Goal: Navigation & Orientation: Find specific page/section

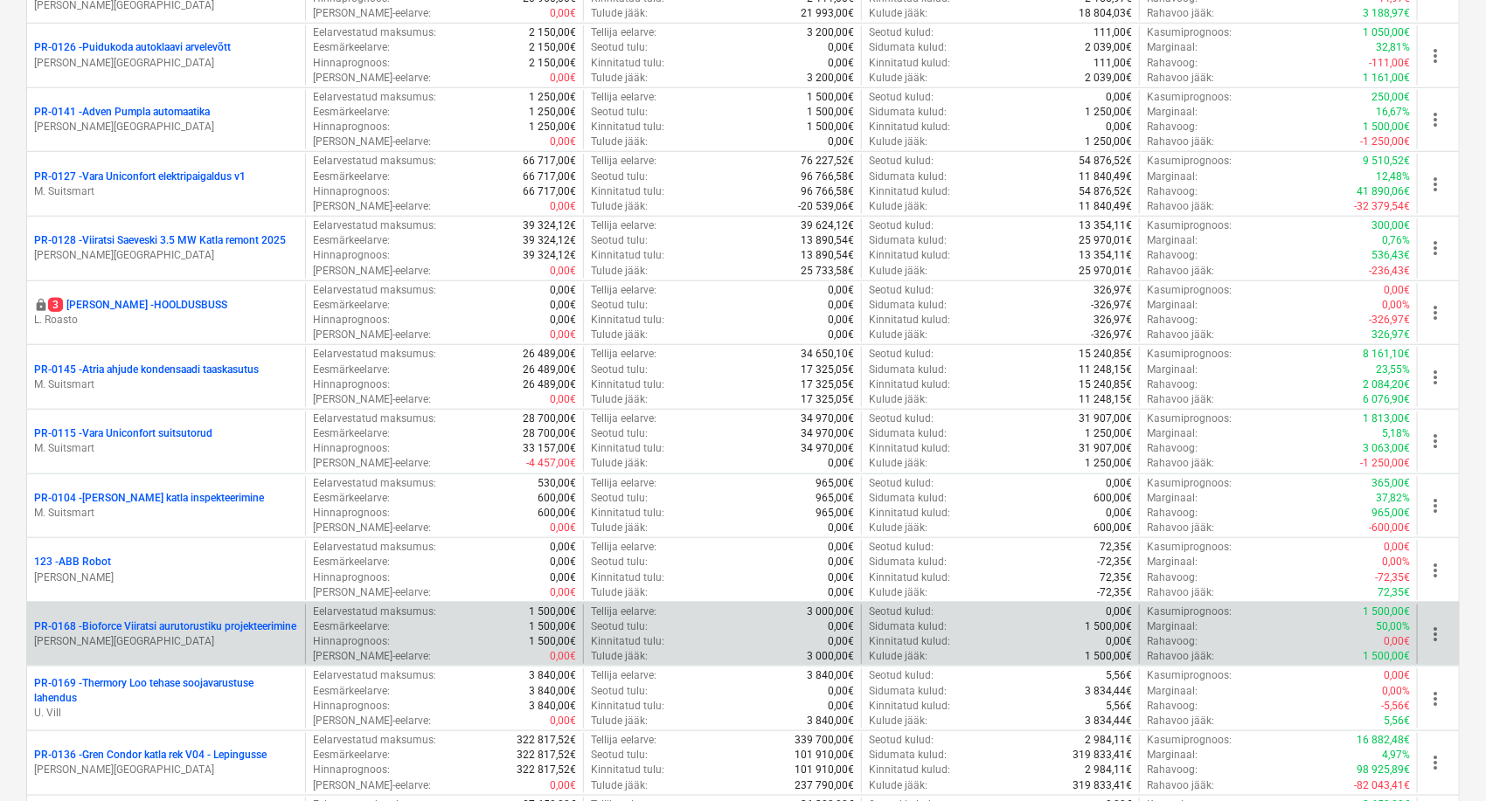
scroll to position [679, 0]
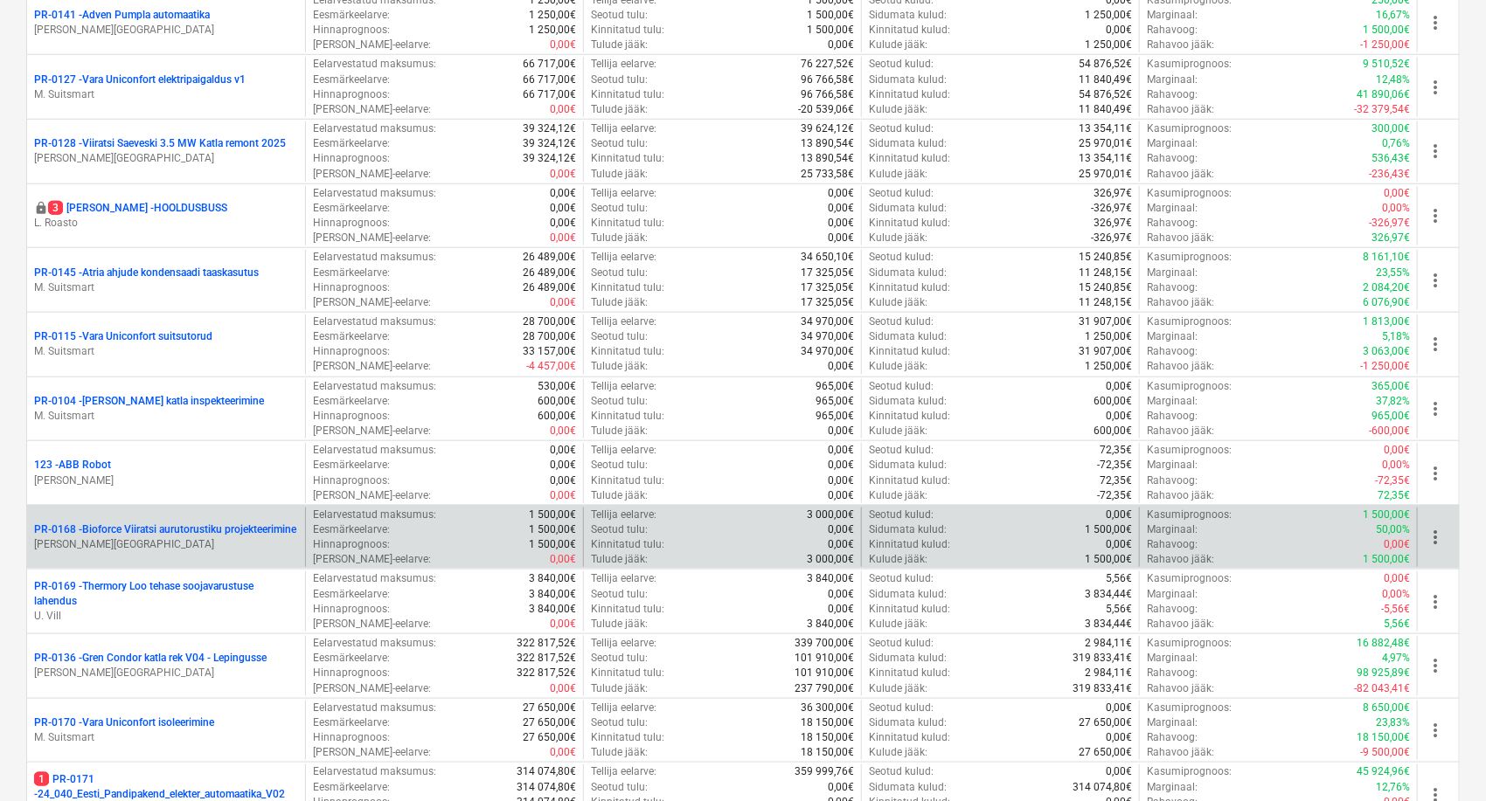
click at [137, 523] on p "PR-0168 - Bioforce Viiratsi aurutorustiku projekteerimine" at bounding box center [165, 530] width 262 height 15
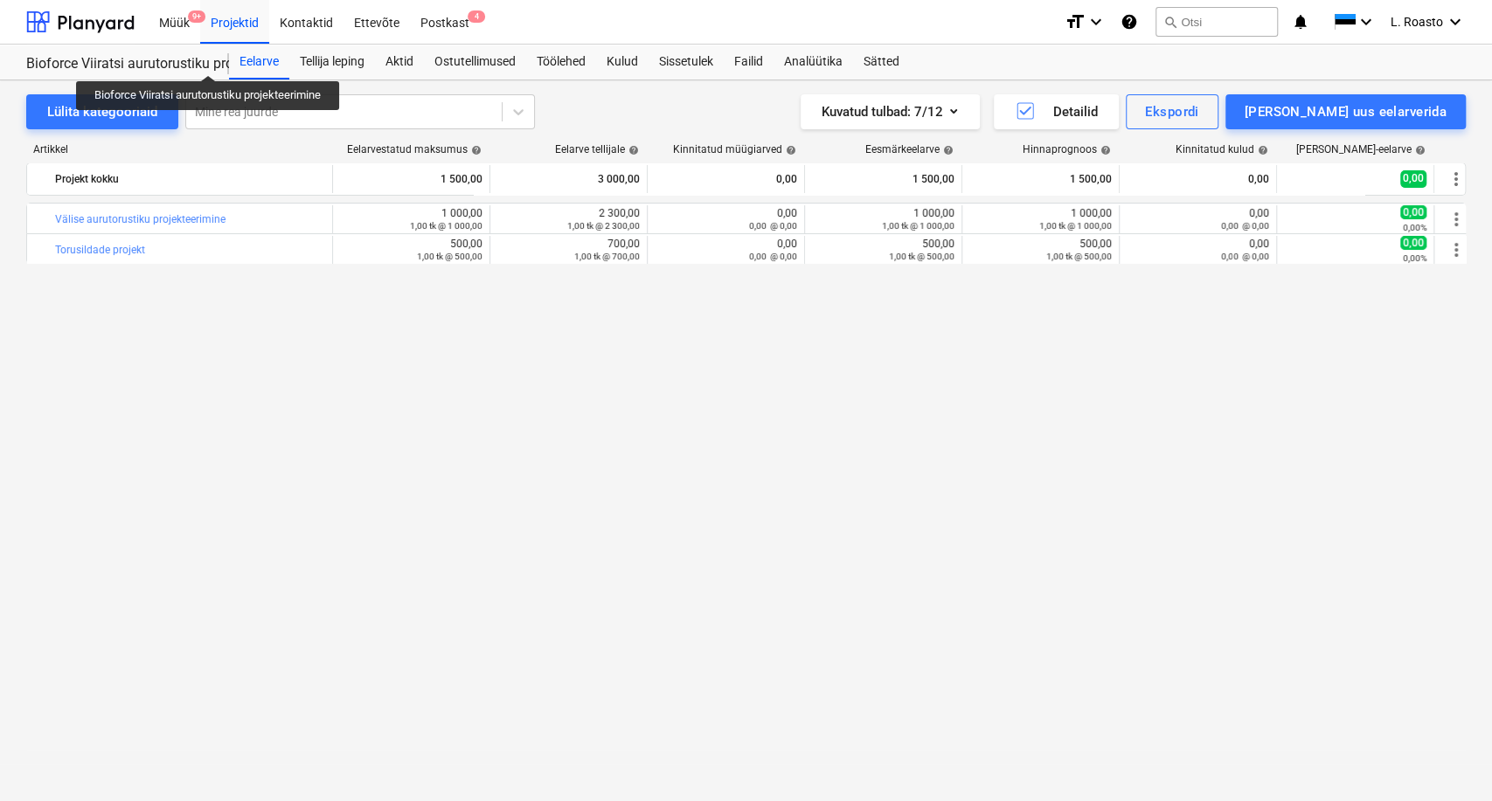
click at [198, 60] on div "Bioforce Viiratsi aurutorustiku projekteerimine" at bounding box center [117, 64] width 182 height 18
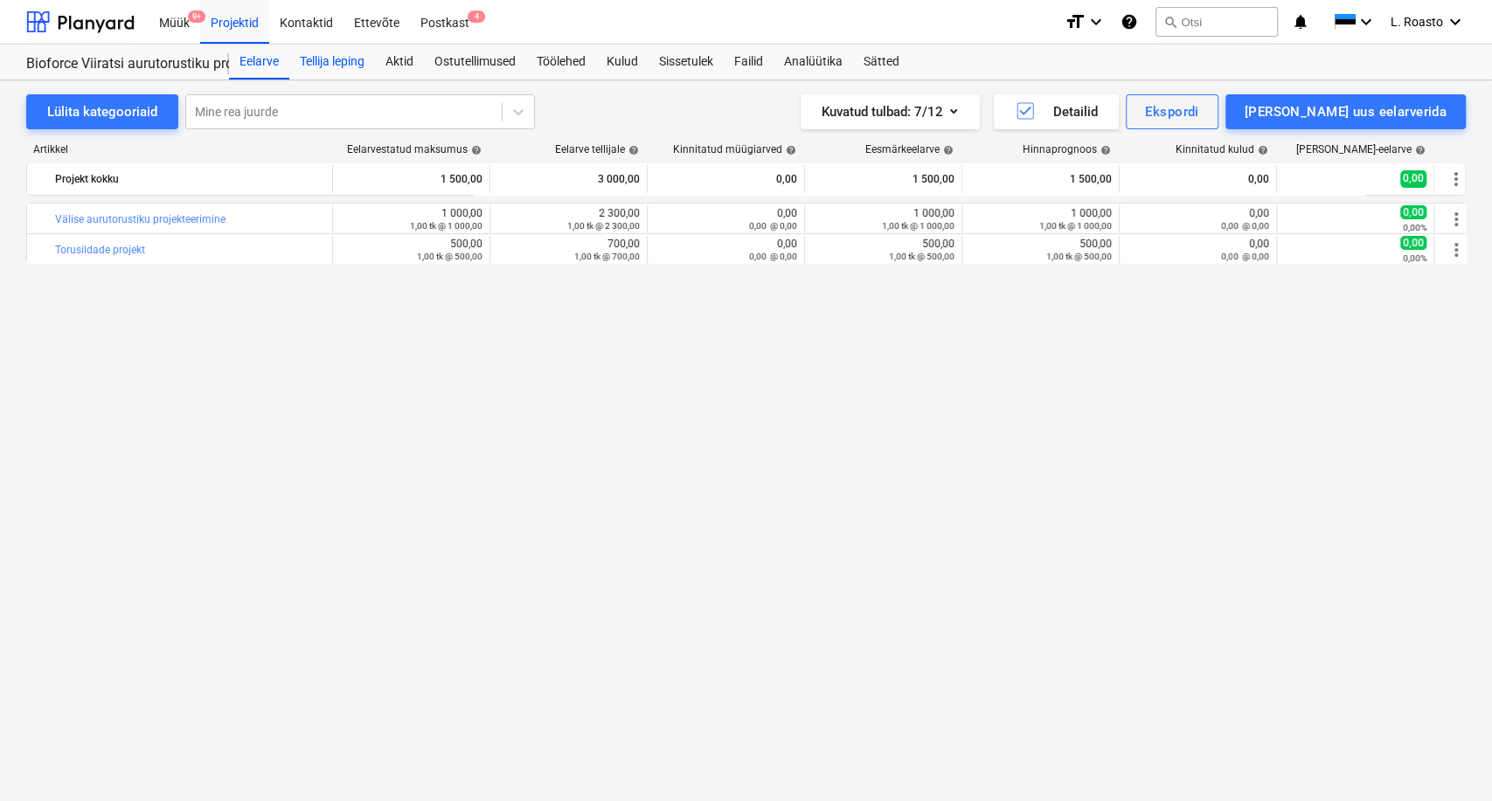
click at [324, 63] on div "Tellija leping" at bounding box center [332, 62] width 86 height 35
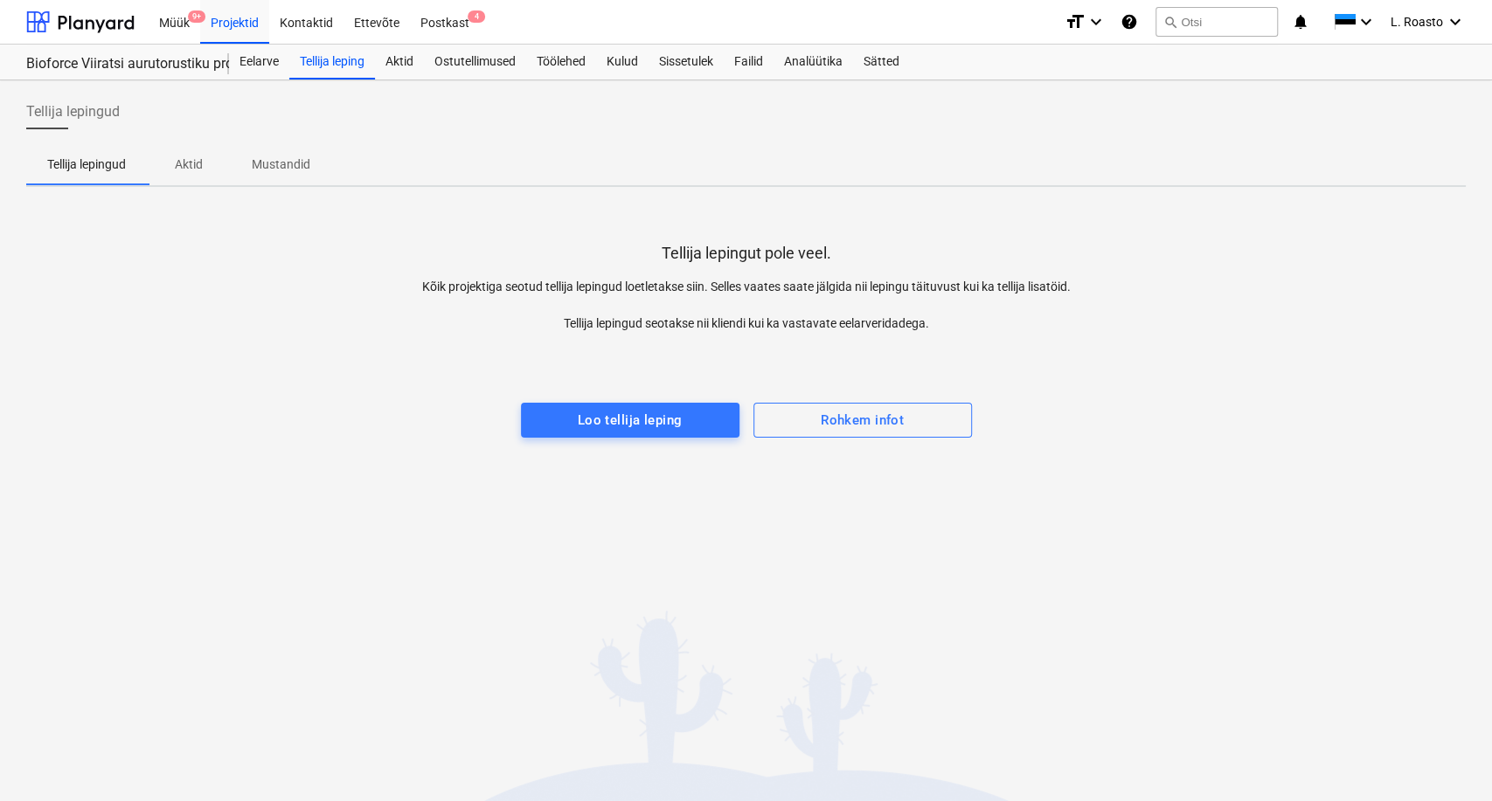
drag, startPoint x: 262, startPoint y: 65, endPoint x: 163, endPoint y: 56, distance: 99.1
click at [262, 64] on div "Eelarve" at bounding box center [259, 62] width 60 height 35
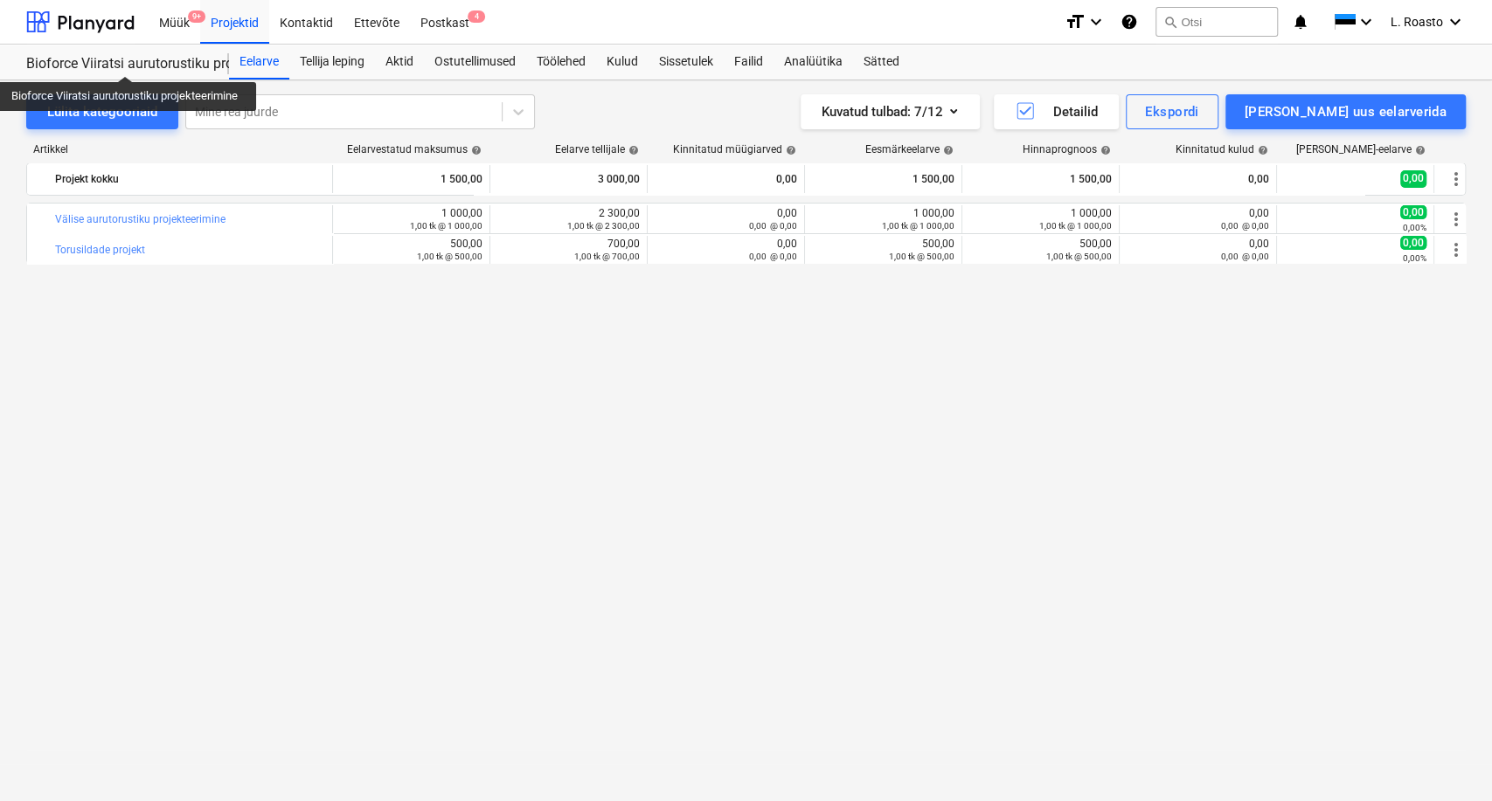
click at [127, 60] on div "Bioforce Viiratsi aurutorustiku projekteerimine" at bounding box center [117, 64] width 182 height 18
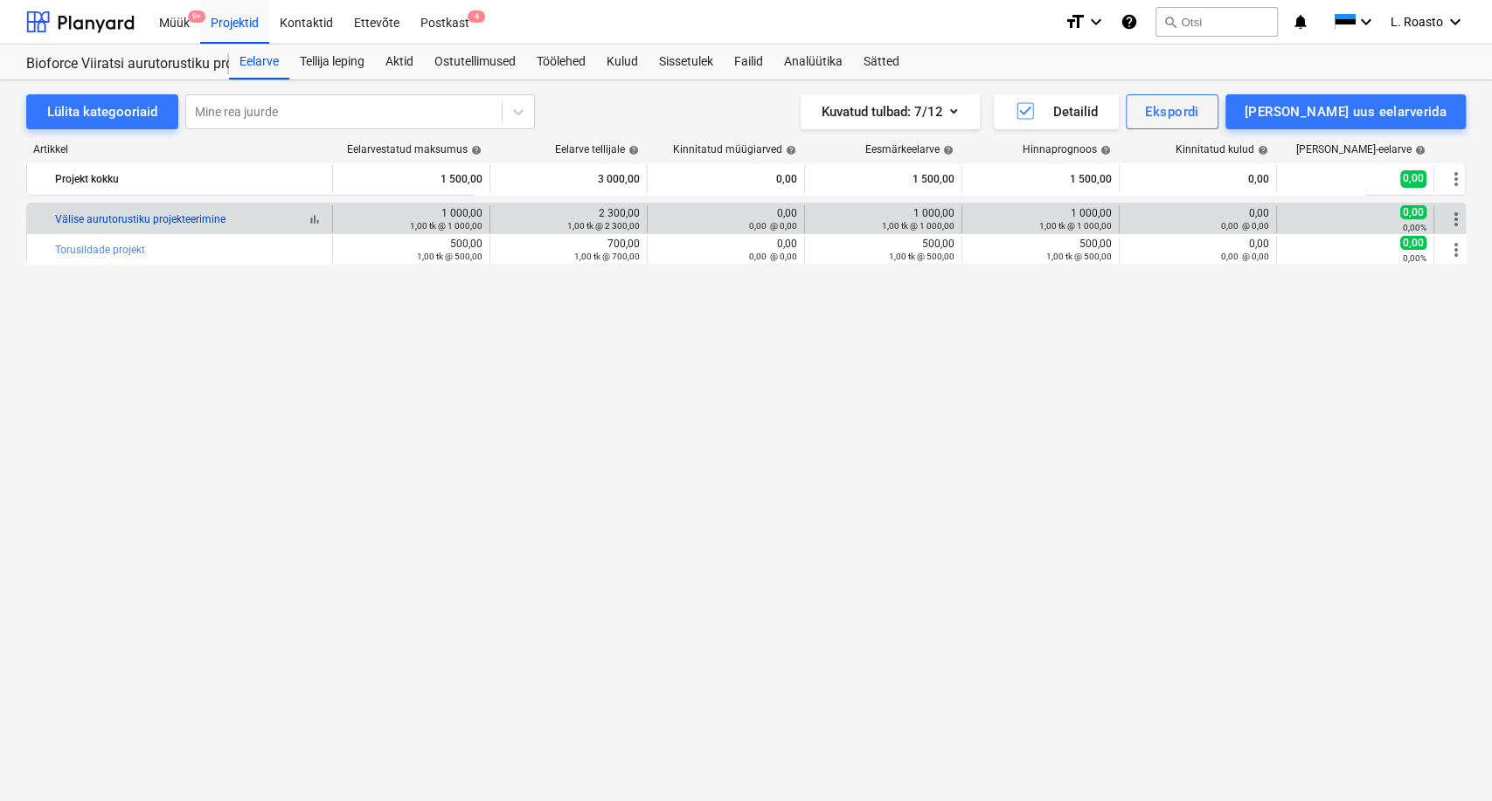
click at [98, 215] on link "Välise aurutorustiku projekteerimine" at bounding box center [140, 219] width 170 height 12
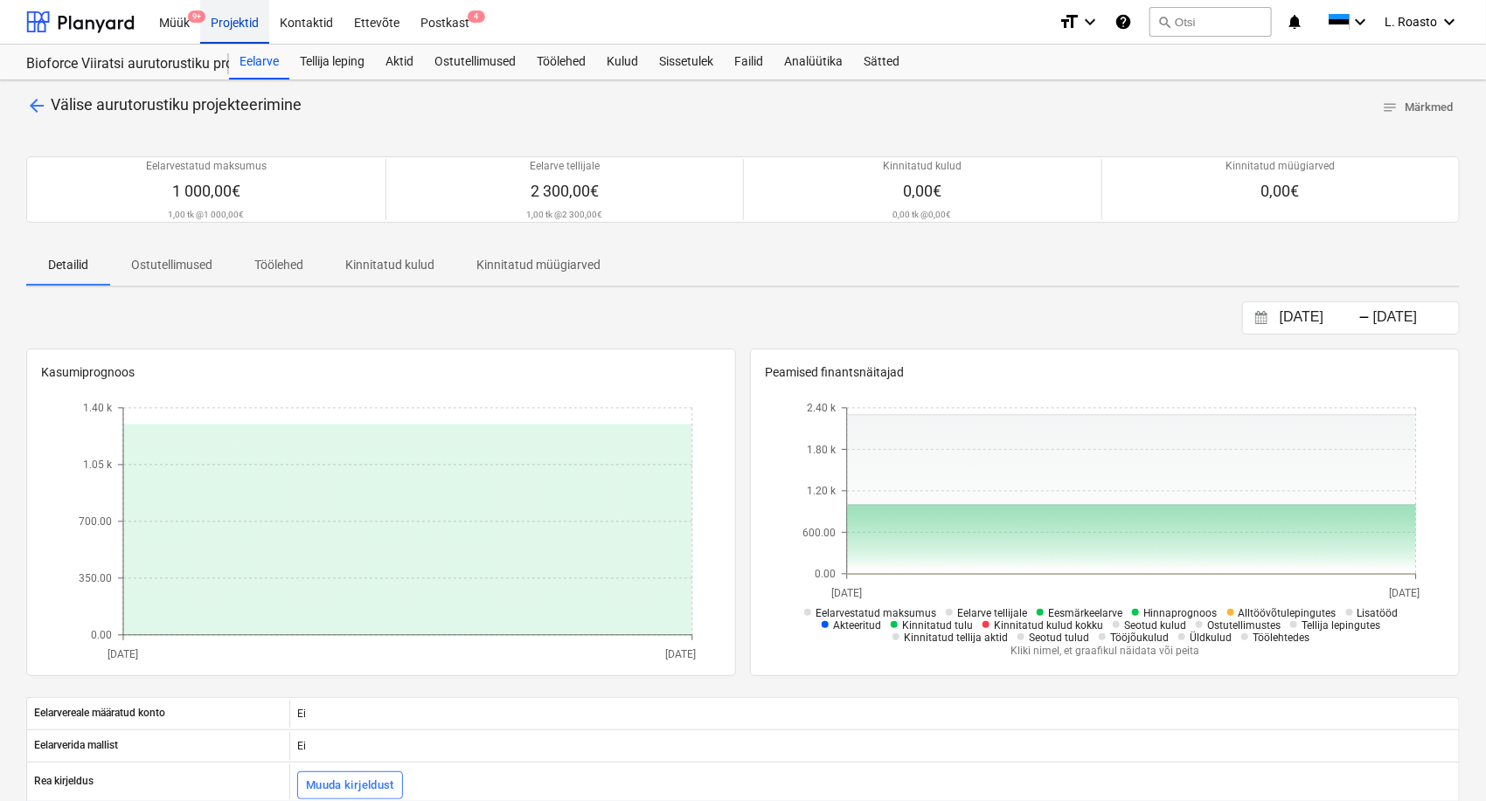
click at [245, 25] on div "Projektid" at bounding box center [234, 21] width 69 height 45
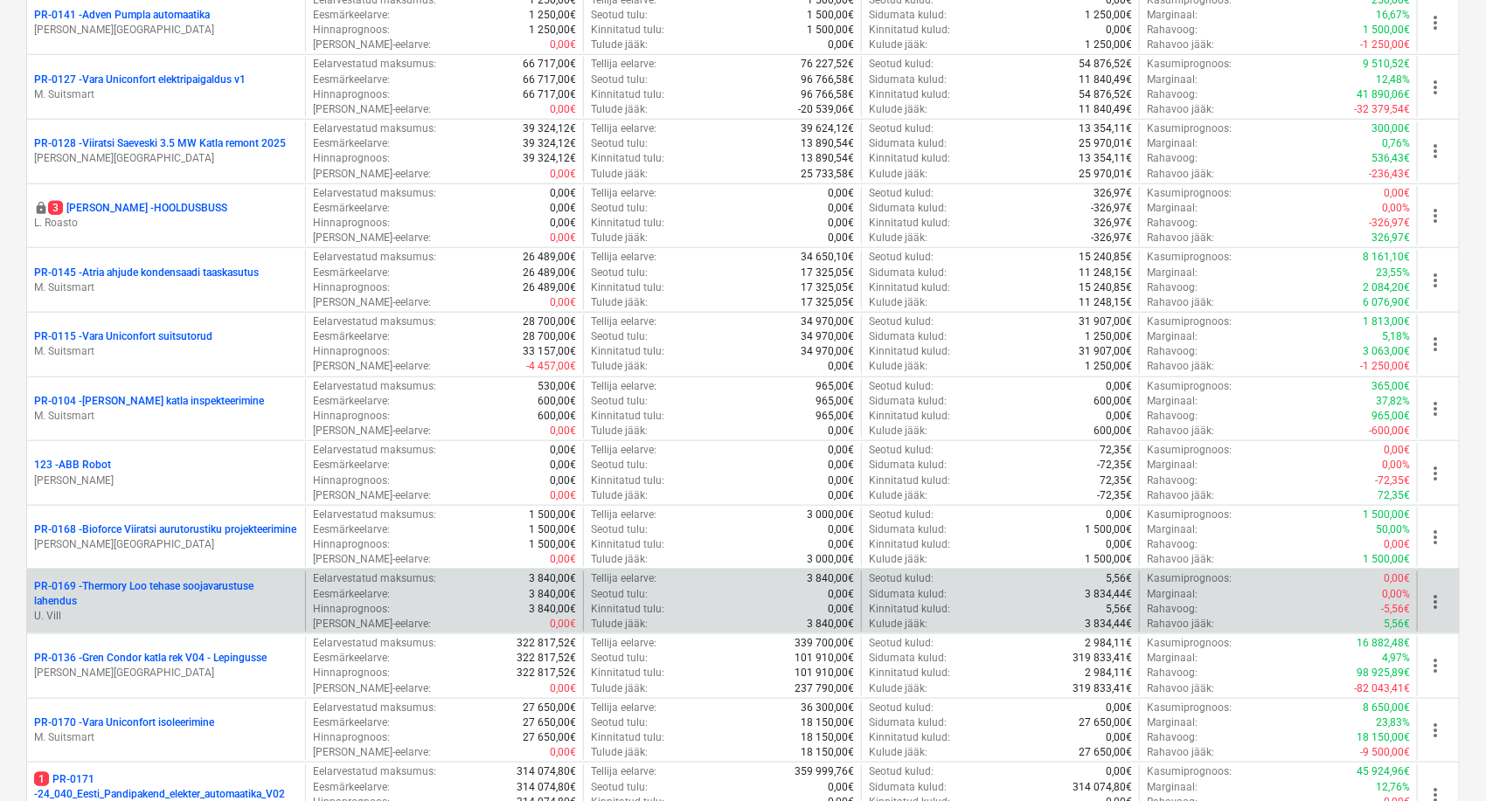
scroll to position [874, 0]
